Goal: Information Seeking & Learning: Find specific fact

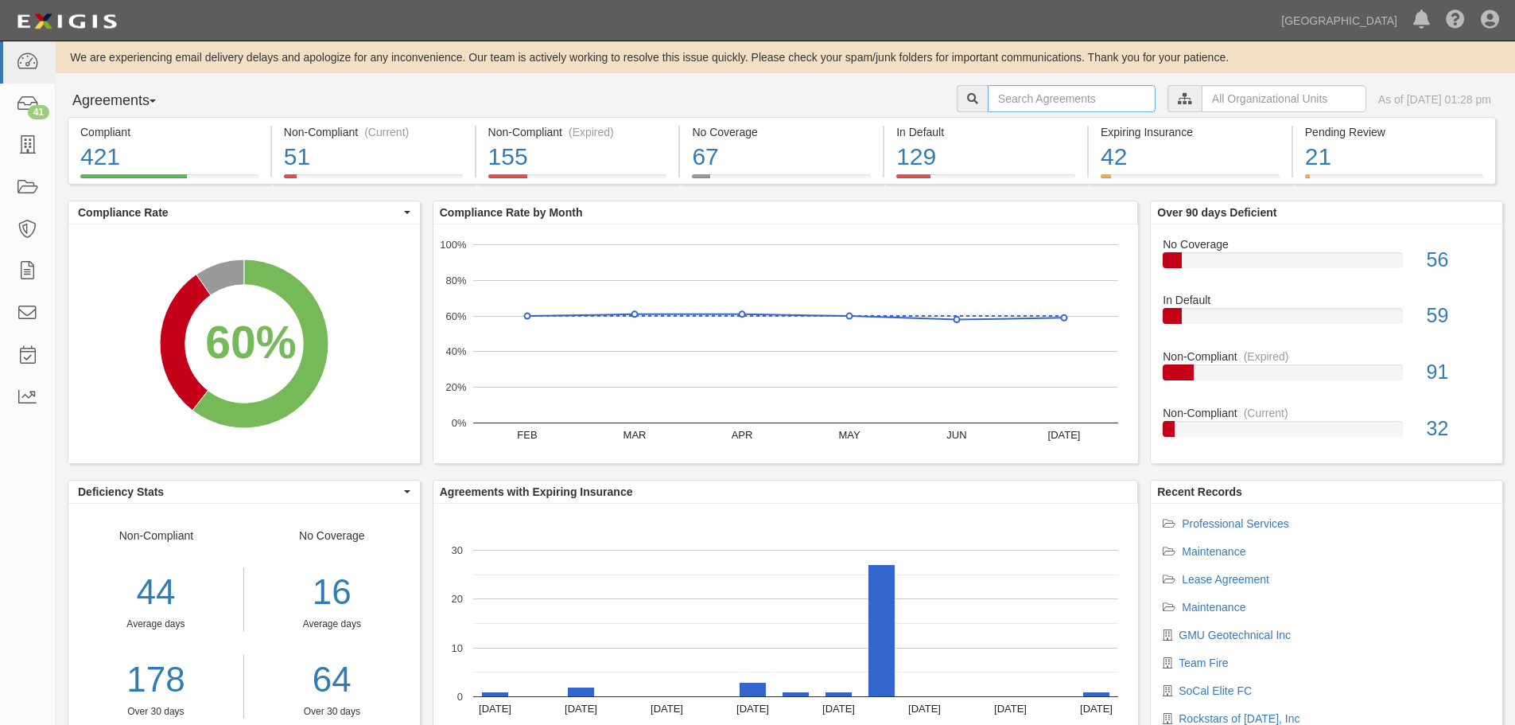
click at [988, 101] on input "text" at bounding box center [1072, 98] width 168 height 27
type input "a0190"
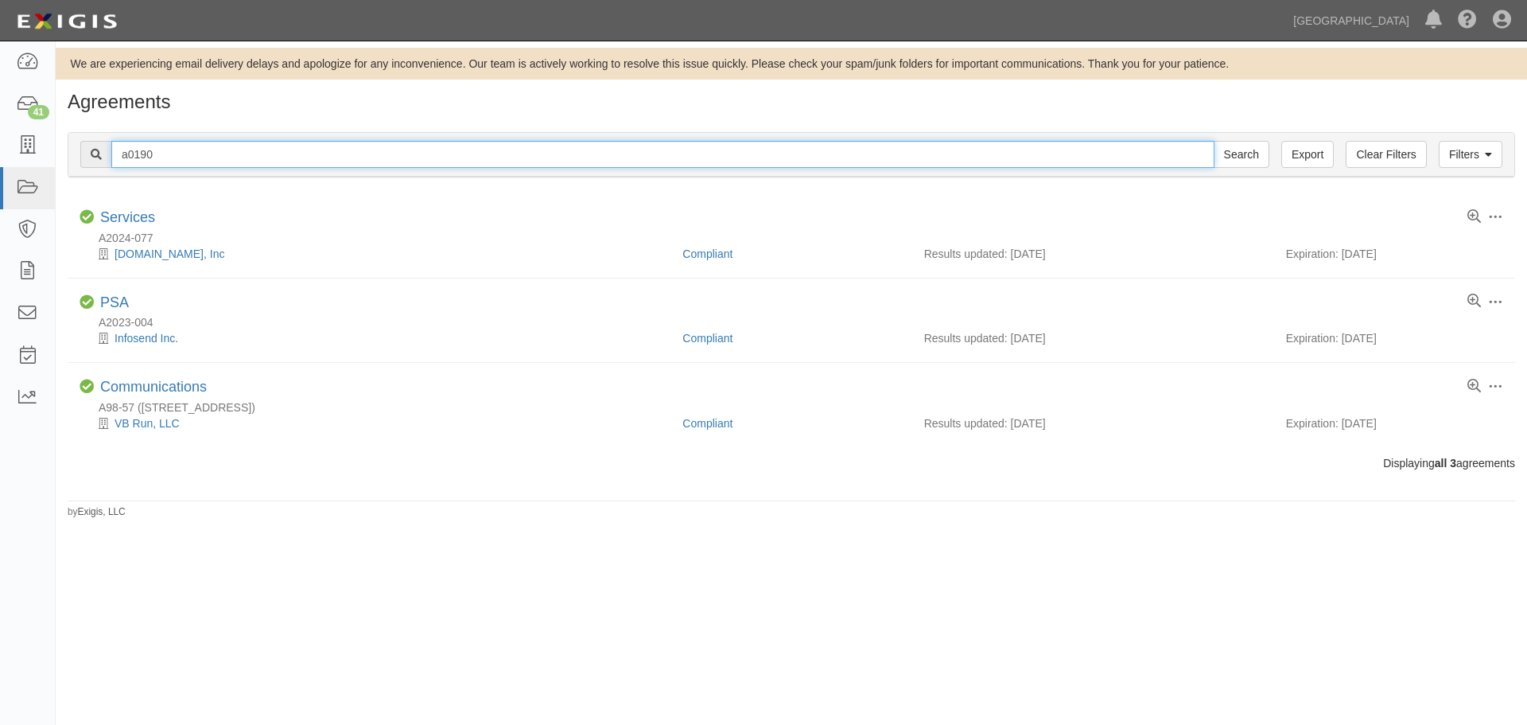
drag, startPoint x: 138, startPoint y: 154, endPoint x: 165, endPoint y: 174, distance: 33.6
click at [140, 154] on input "a0190" at bounding box center [662, 154] width 1103 height 27
type input "a01-90"
click at [1214, 141] on input "Search" at bounding box center [1242, 154] width 56 height 27
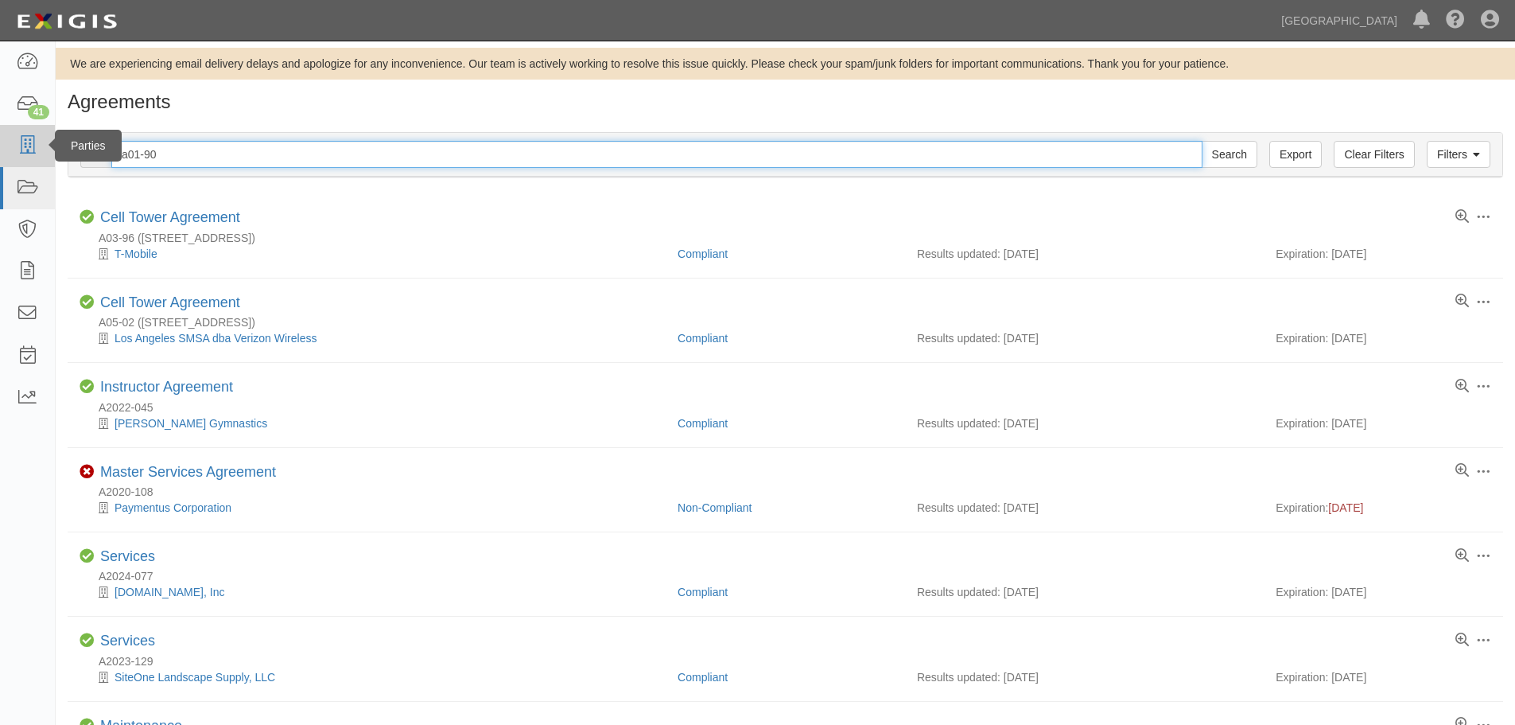
drag, startPoint x: 162, startPoint y: 150, endPoint x: 0, endPoint y: 161, distance: 162.6
click at [0, 160] on body "Toggle navigation Dashboard 41 Inbox Parties Agreements Coverages Documents Mes…" at bounding box center [757, 471] width 1515 height 942
type input "c"
type input "chino basin"
click at [1202, 141] on input "Search" at bounding box center [1230, 154] width 56 height 27
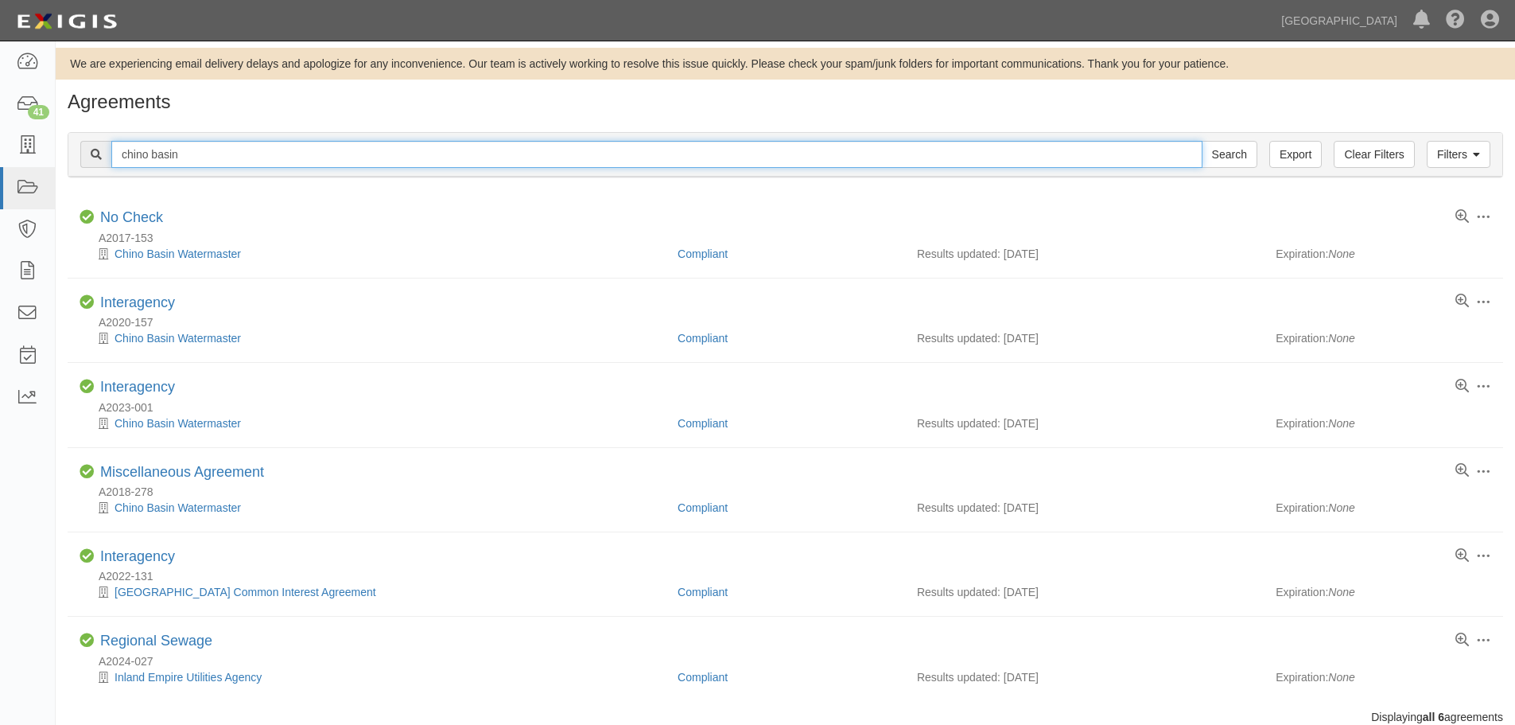
click at [198, 157] on input "chino basin" at bounding box center [656, 154] width 1091 height 27
drag, startPoint x: 198, startPoint y: 157, endPoint x: 80, endPoint y: 170, distance: 118.4
click at [80, 170] on div "Filters Clear Filters Export chino basin Search Filters" at bounding box center [785, 155] width 1434 height 44
type input "desalter authority"
click at [1202, 141] on input "Search" at bounding box center [1230, 154] width 56 height 27
